Goal: Information Seeking & Learning: Learn about a topic

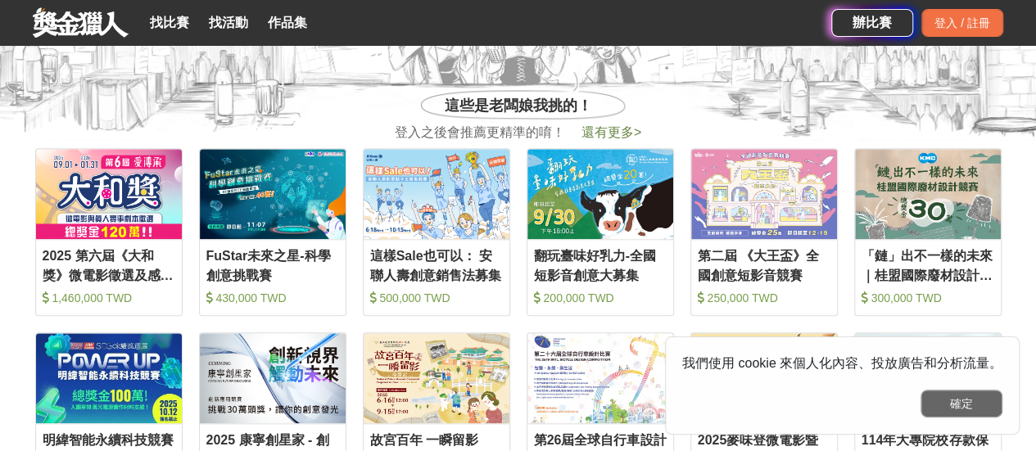
click at [985, 409] on button "確定" at bounding box center [961, 404] width 82 height 28
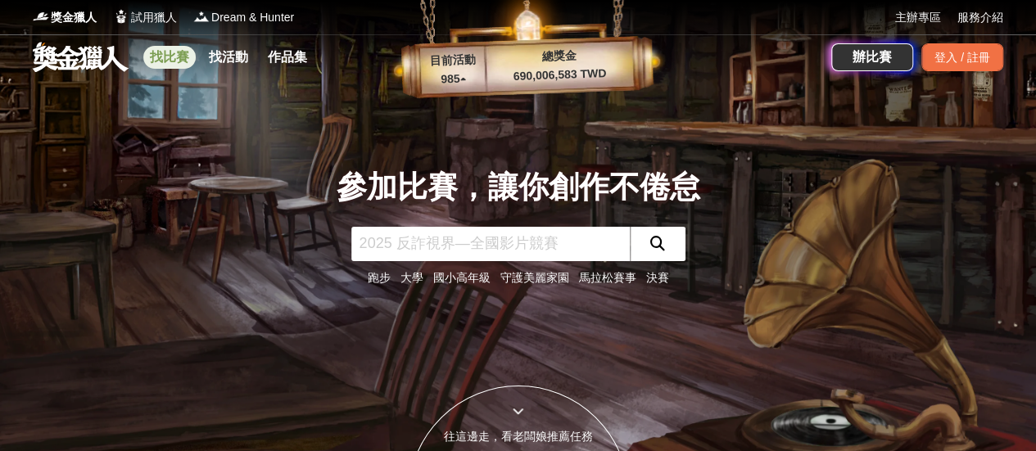
click at [164, 53] on link "找比賽" at bounding box center [169, 57] width 52 height 23
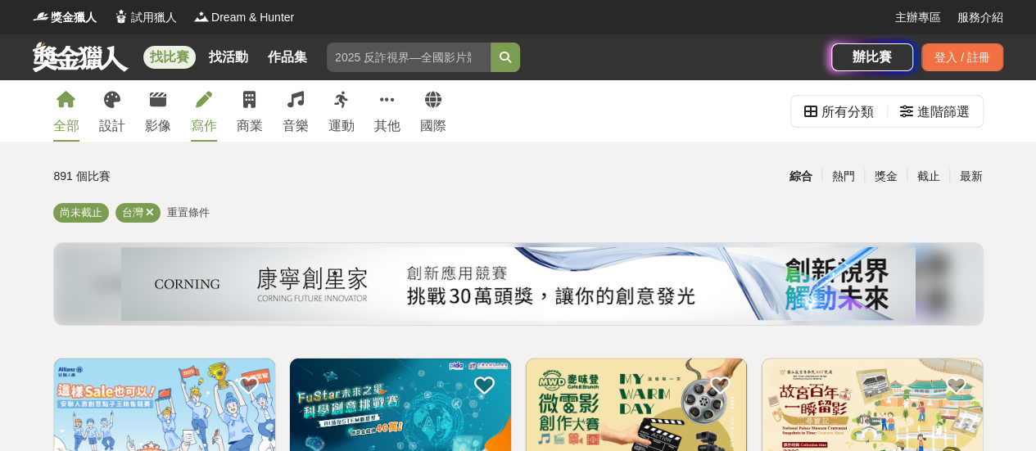
click at [205, 106] on icon at bounding box center [204, 100] width 16 height 16
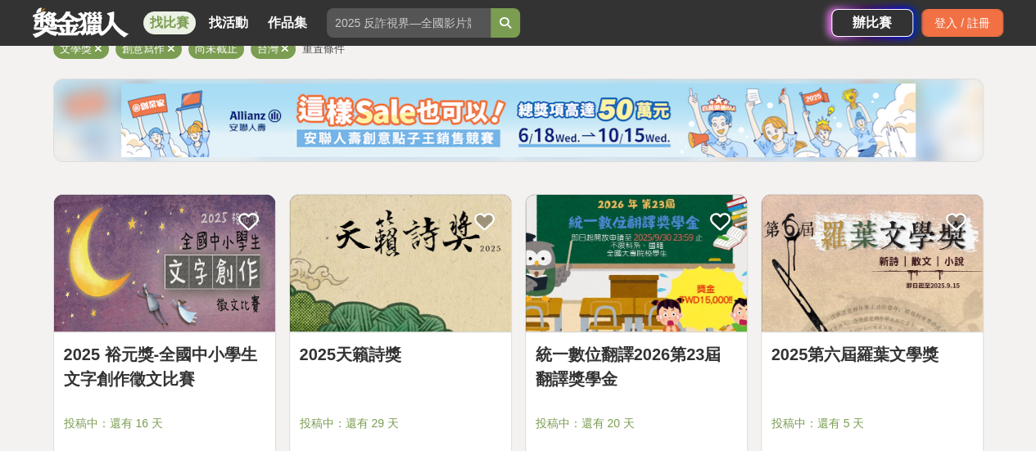
scroll to position [246, 0]
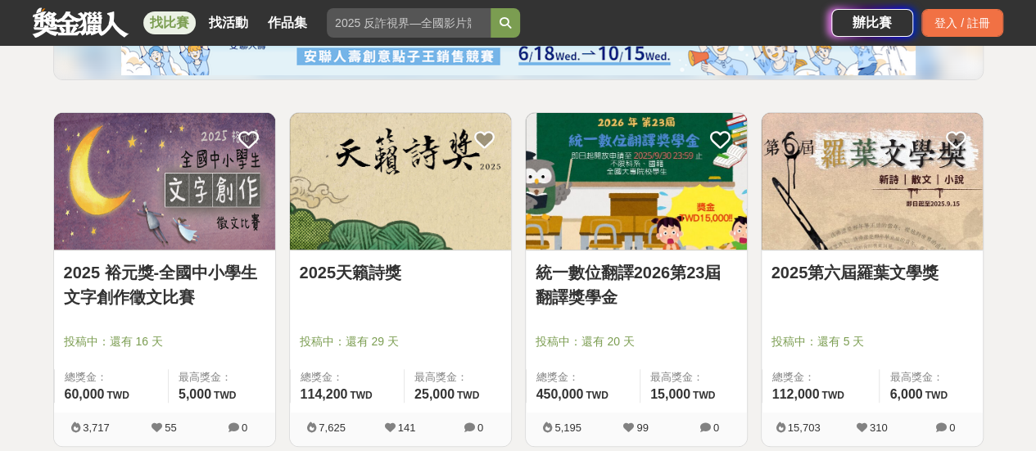
click at [452, 310] on div at bounding box center [405, 319] width 211 height 20
click at [332, 277] on link "2025天籟詩獎" at bounding box center [400, 272] width 201 height 25
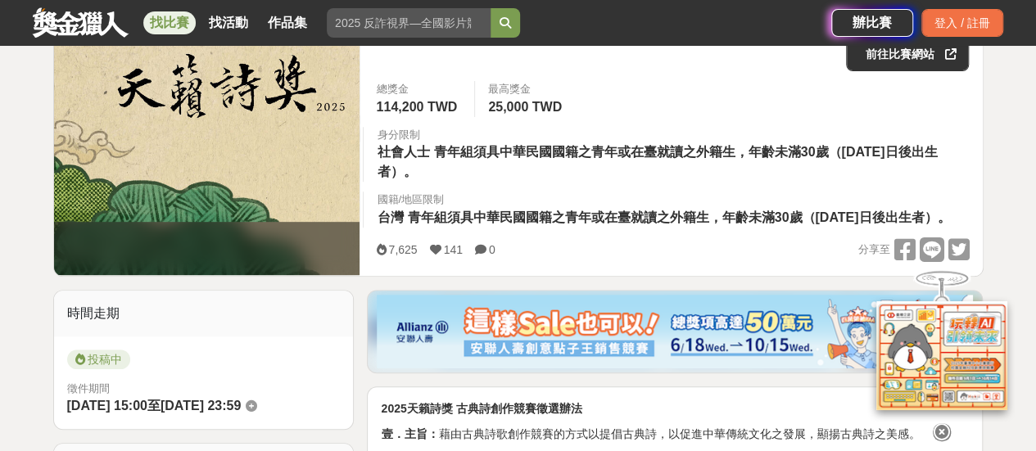
scroll to position [246, 0]
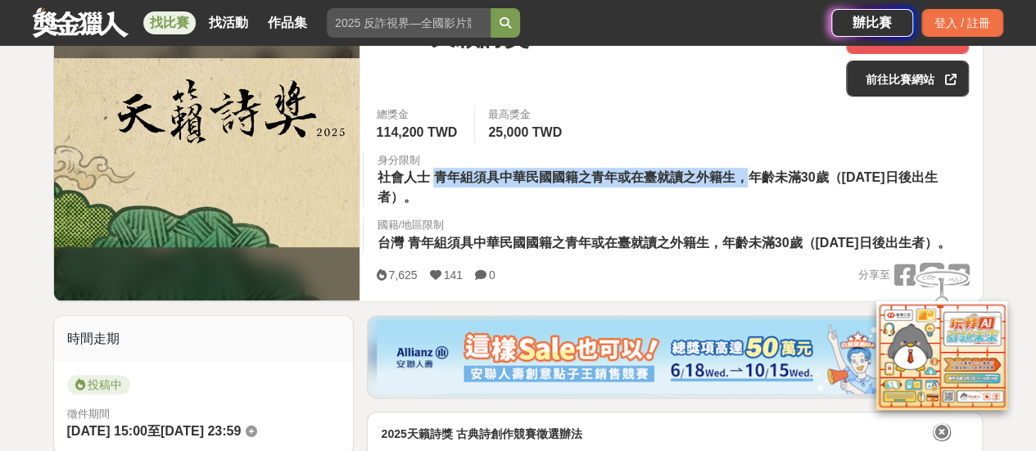
drag, startPoint x: 431, startPoint y: 183, endPoint x: 739, endPoint y: 181, distance: 307.9
click at [743, 178] on div "身分限制 社會人士 青年組須具中華民國國籍之青年或在臺就讀之外籍生，年齡未滿30歲（[DATE]日後出生者）。" at bounding box center [672, 180] width 619 height 56
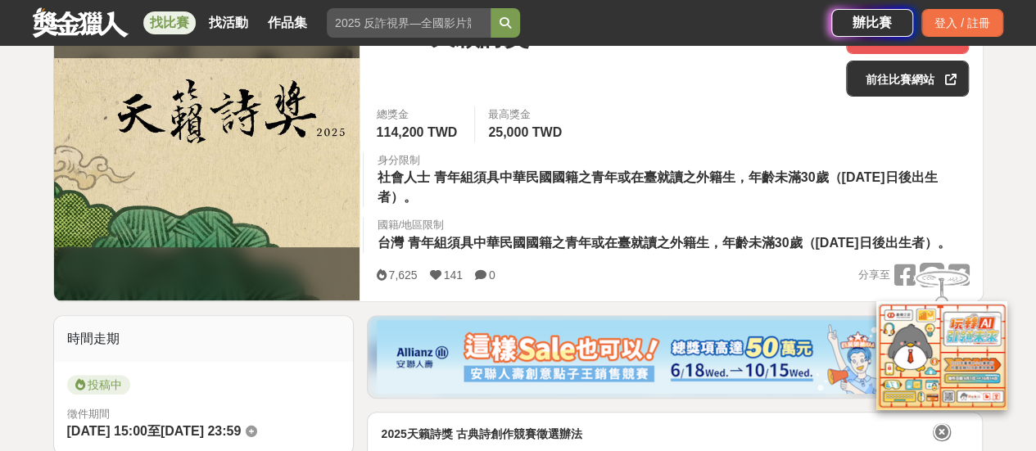
click at [599, 219] on div "國籍/地區限制" at bounding box center [665, 225] width 577 height 16
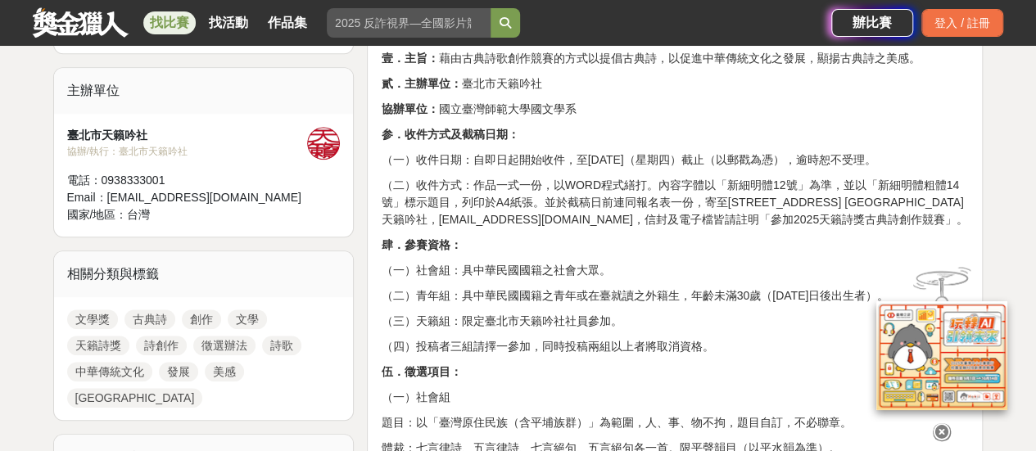
scroll to position [655, 0]
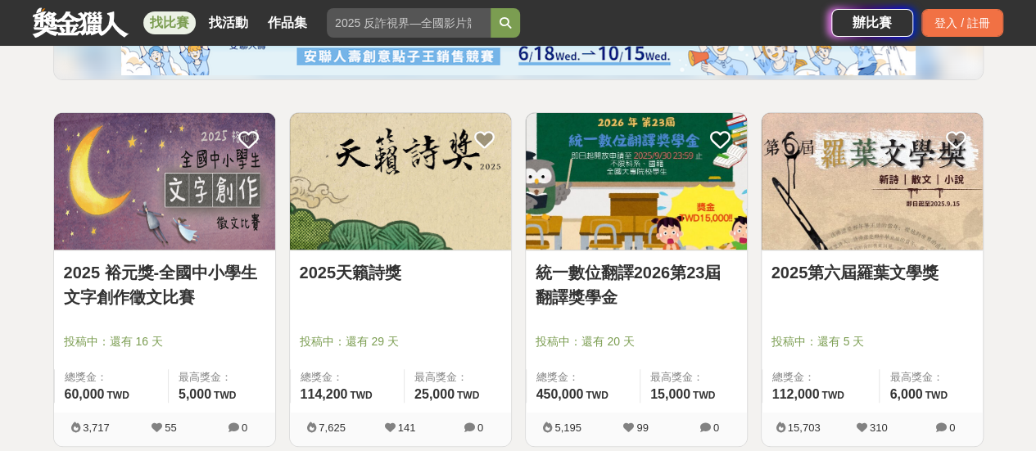
scroll to position [246, 0]
click at [823, 286] on div "2025第六屆羅葉文學獎" at bounding box center [871, 281] width 201 height 43
click at [861, 256] on div "2025第六屆羅葉文學獎 投稿中：還有 5 天 總獎金： 112,000 112,000 TWD 最高獎金： 6,000 TWD" at bounding box center [872, 332] width 221 height 162
click at [871, 253] on div "2025第六屆羅葉文學獎 投稿中：還有 5 天 總獎金： 112,000 112,000 TWD 最高獎金： 6,000 TWD" at bounding box center [872, 332] width 221 height 162
click at [871, 271] on link "2025第六屆羅葉文學獎" at bounding box center [871, 272] width 201 height 25
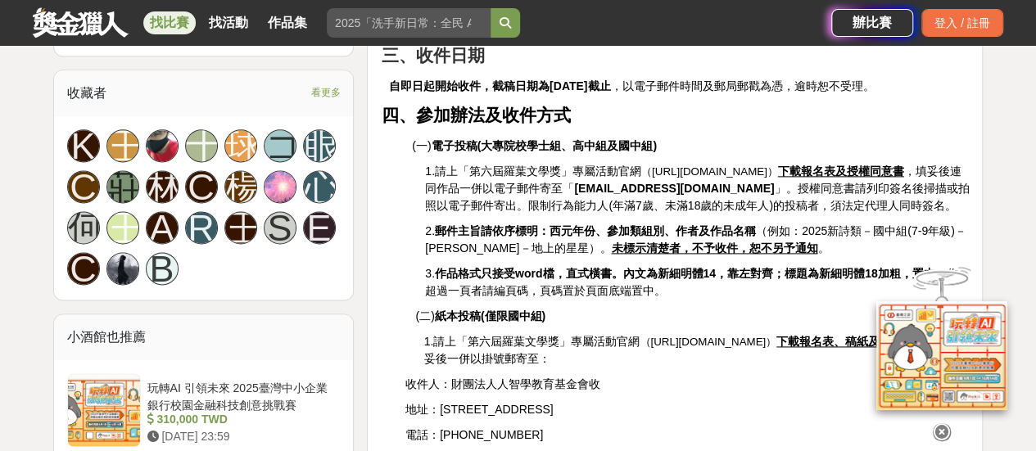
scroll to position [983, 0]
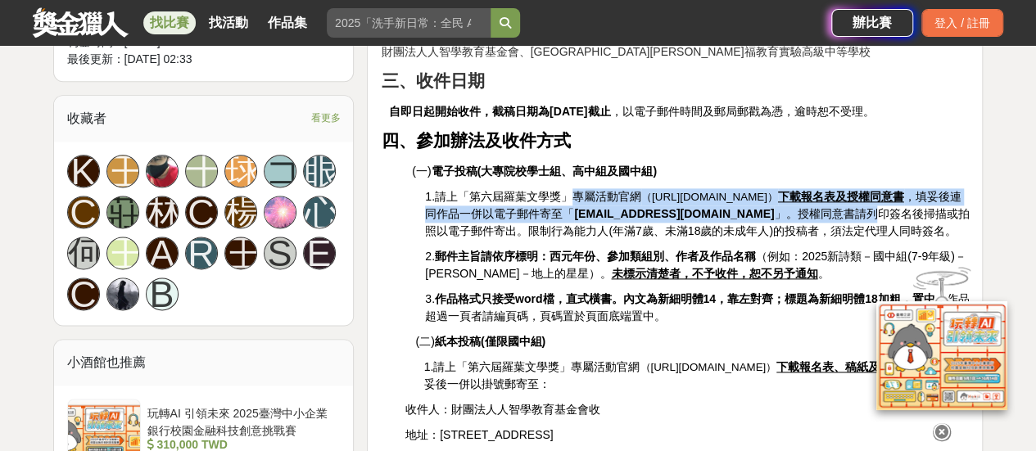
drag, startPoint x: 604, startPoint y: 150, endPoint x: 886, endPoint y: 173, distance: 282.6
click at [886, 188] on p "1.請上「第六屆羅葉文學獎」專屬活動官網 （[URL][DOMAIN_NAME]） 下載報名表及授權同意書 ，填妥後連同作品一併以電子郵件寄至「 [EMAIL…" at bounding box center [697, 214] width 544 height 52
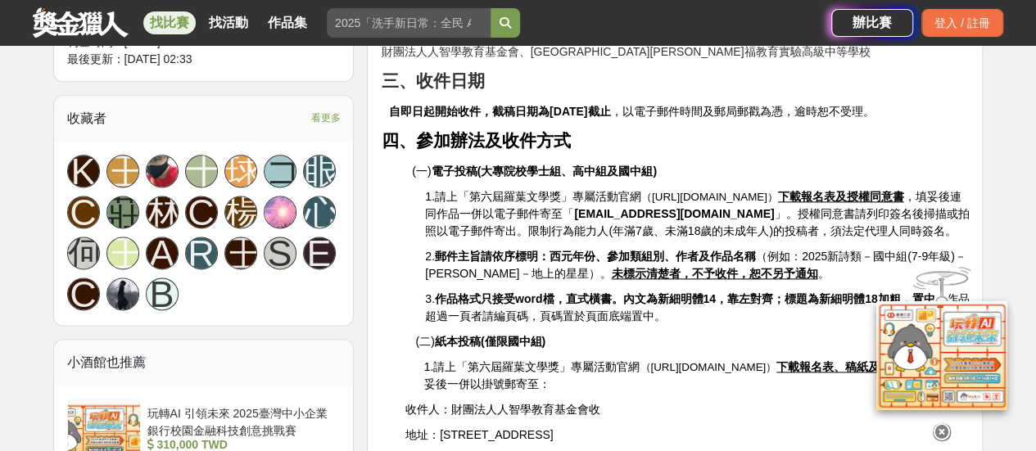
click at [865, 200] on p "1.請上「第六屆羅葉文學獎」專屬活動官網 （[URL][DOMAIN_NAME]） 下載報名表及授權同意書 ，填妥後連同作品一併以電子郵件寄至「 [EMAIL…" at bounding box center [697, 214] width 544 height 52
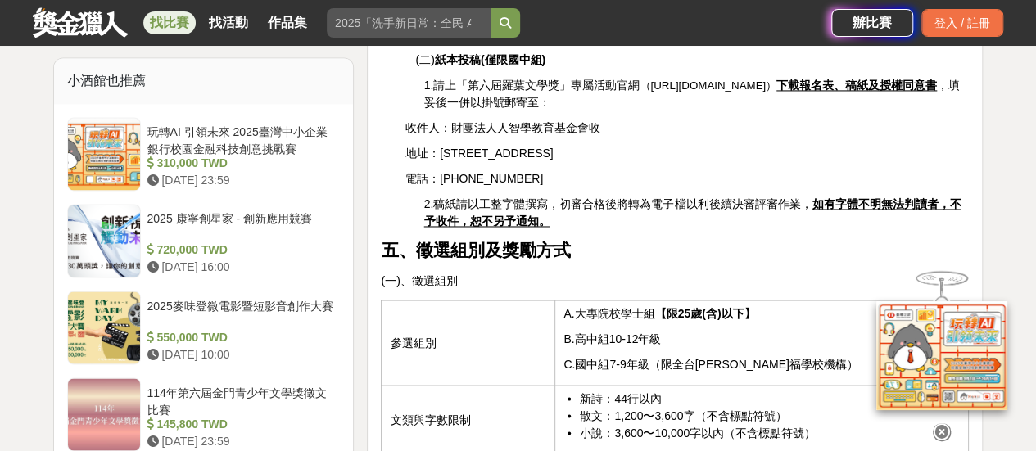
scroll to position [1310, 0]
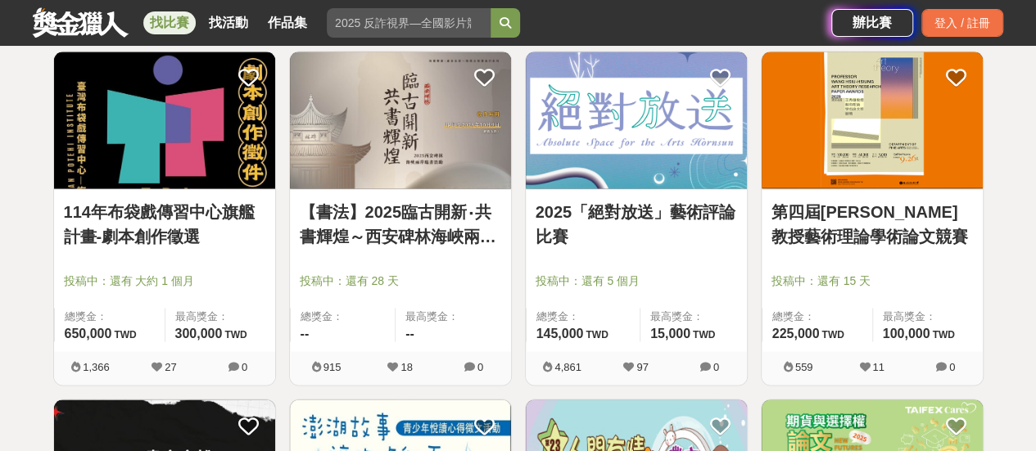
scroll to position [1432, 0]
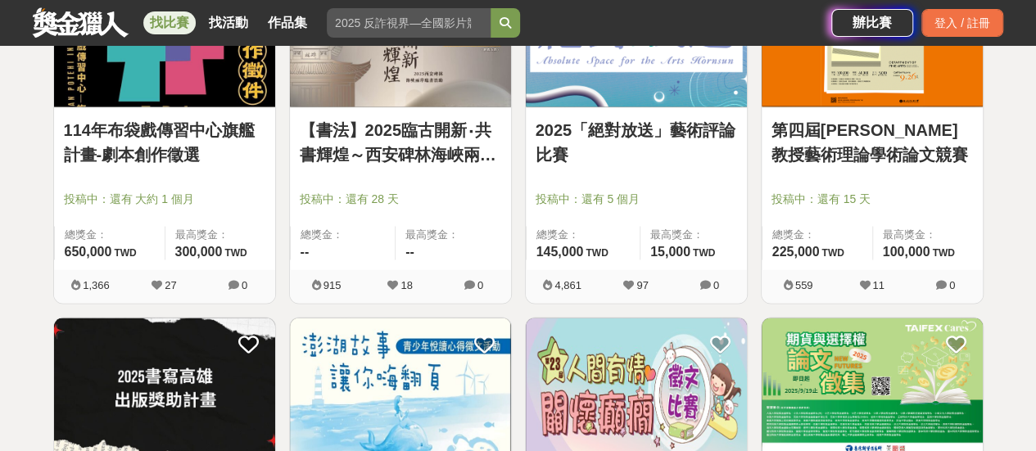
click at [626, 140] on link "2025「絕對放送」藝術評論比賽" at bounding box center [636, 141] width 201 height 49
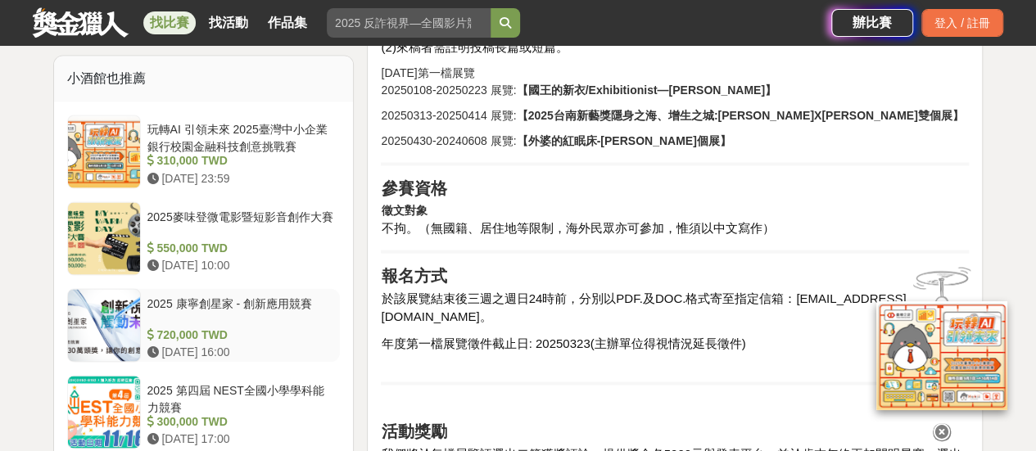
scroll to position [1556, 0]
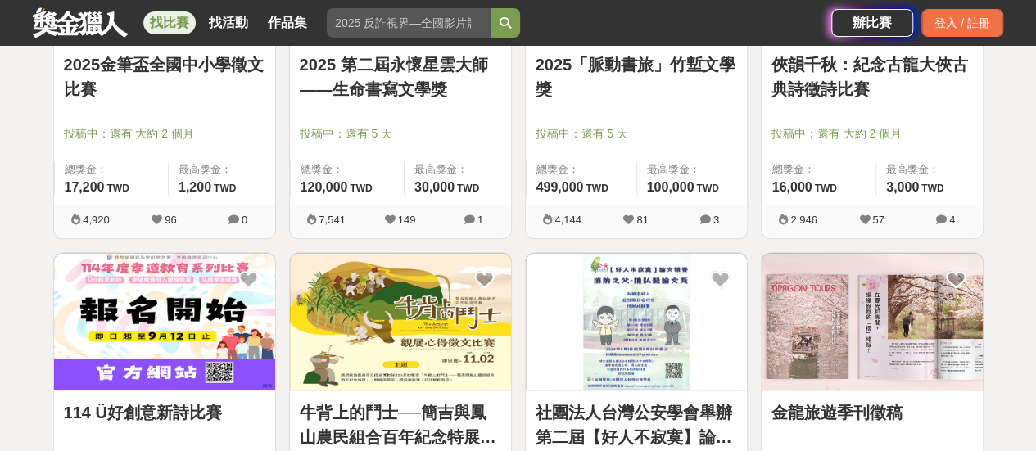
scroll to position [695, 0]
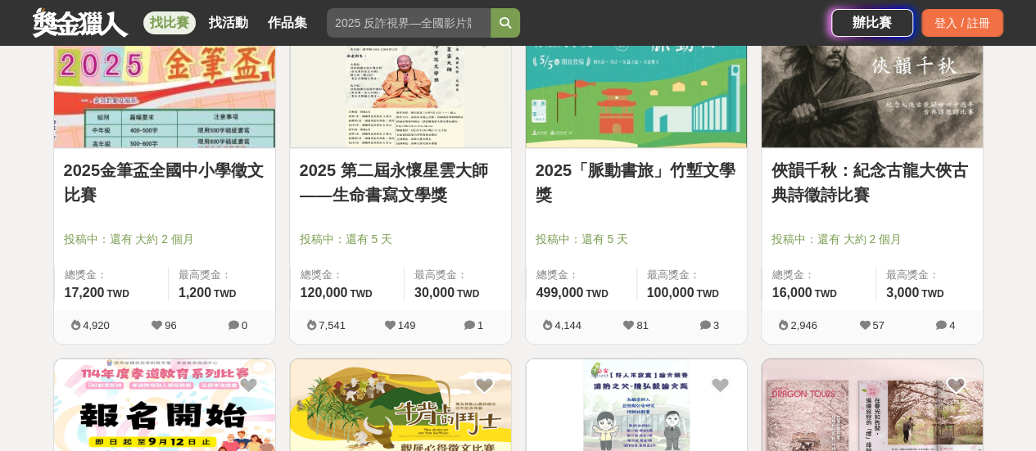
click at [418, 194] on link "2025 第二屆永懷星雲大師——生命書寫文學獎" at bounding box center [400, 182] width 201 height 49
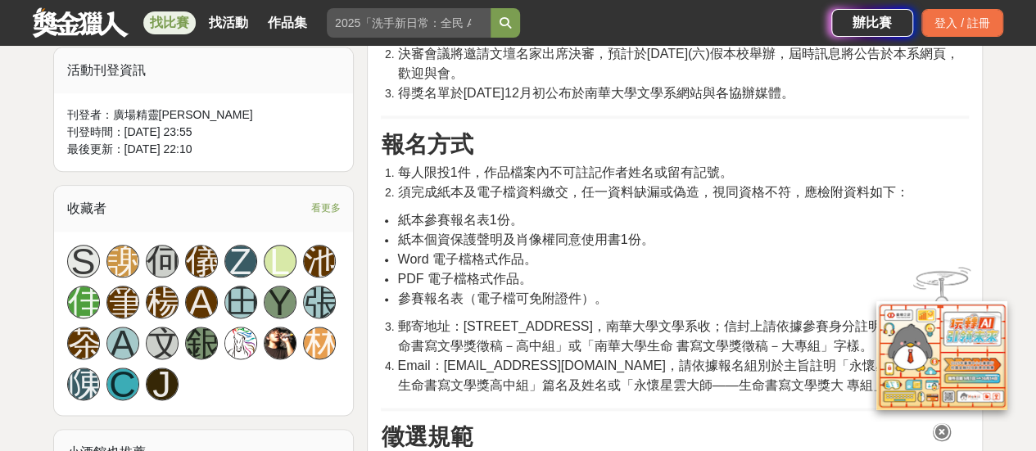
scroll to position [901, 0]
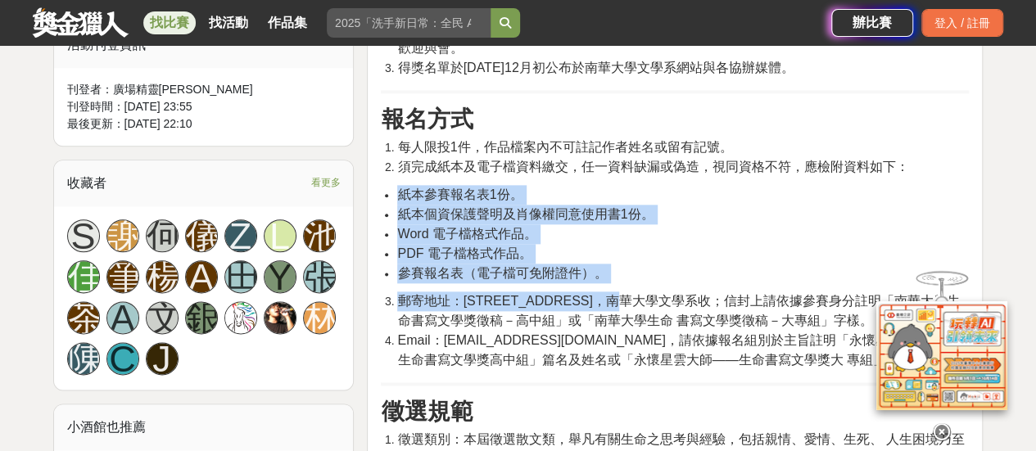
drag, startPoint x: 400, startPoint y: 170, endPoint x: 656, endPoint y: 276, distance: 277.2
click at [656, 276] on div "活動簡介 為紀念星雲大師一生致力於「人間[DEMOGRAPHIC_DATA]」之闡揚，秉持著「以文化弘揚[DEMOGRAPHIC_DATA]， 以教育培養人才…" at bounding box center [675, 448] width 588 height 1568
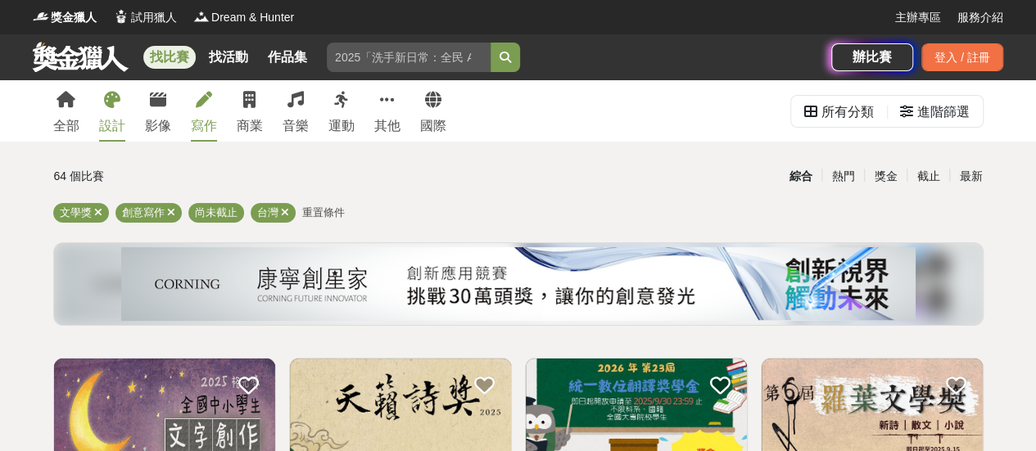
click at [116, 104] on icon at bounding box center [112, 100] width 16 height 16
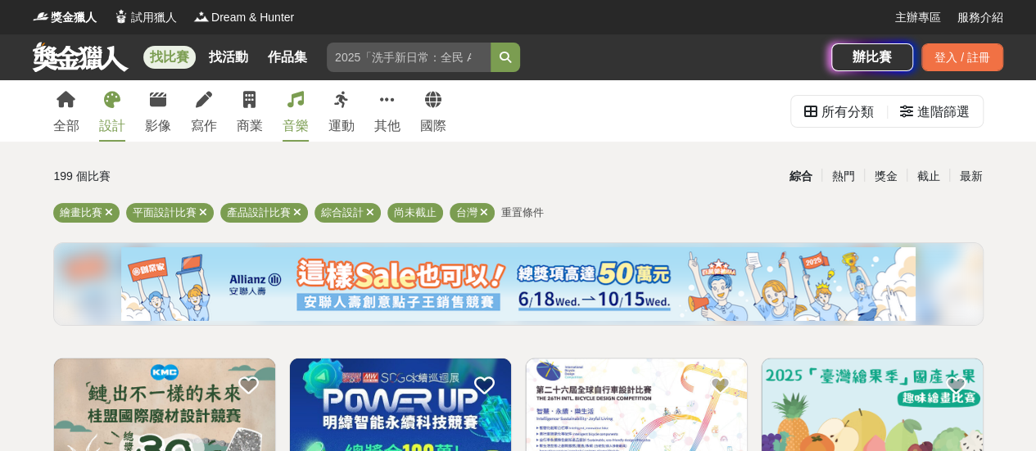
click at [298, 111] on link "音樂" at bounding box center [296, 110] width 26 height 61
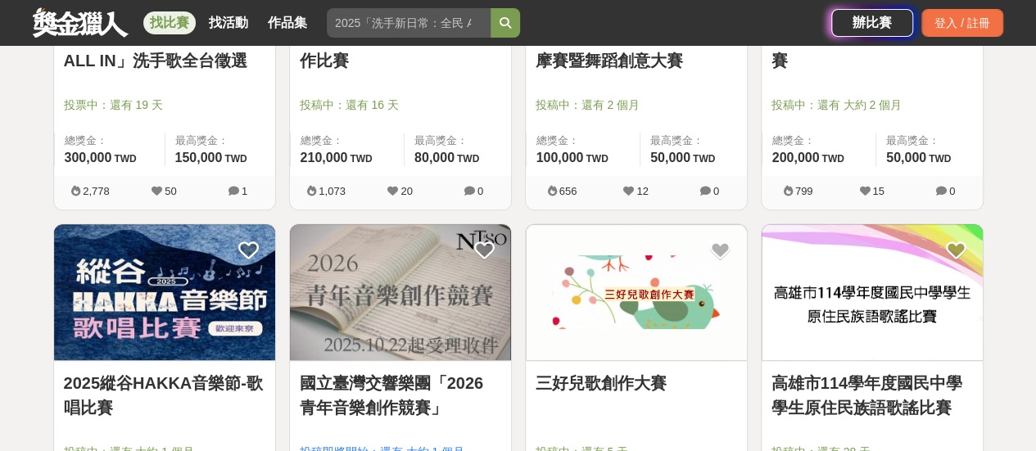
scroll to position [491, 0]
